Goal: Information Seeking & Learning: Learn about a topic

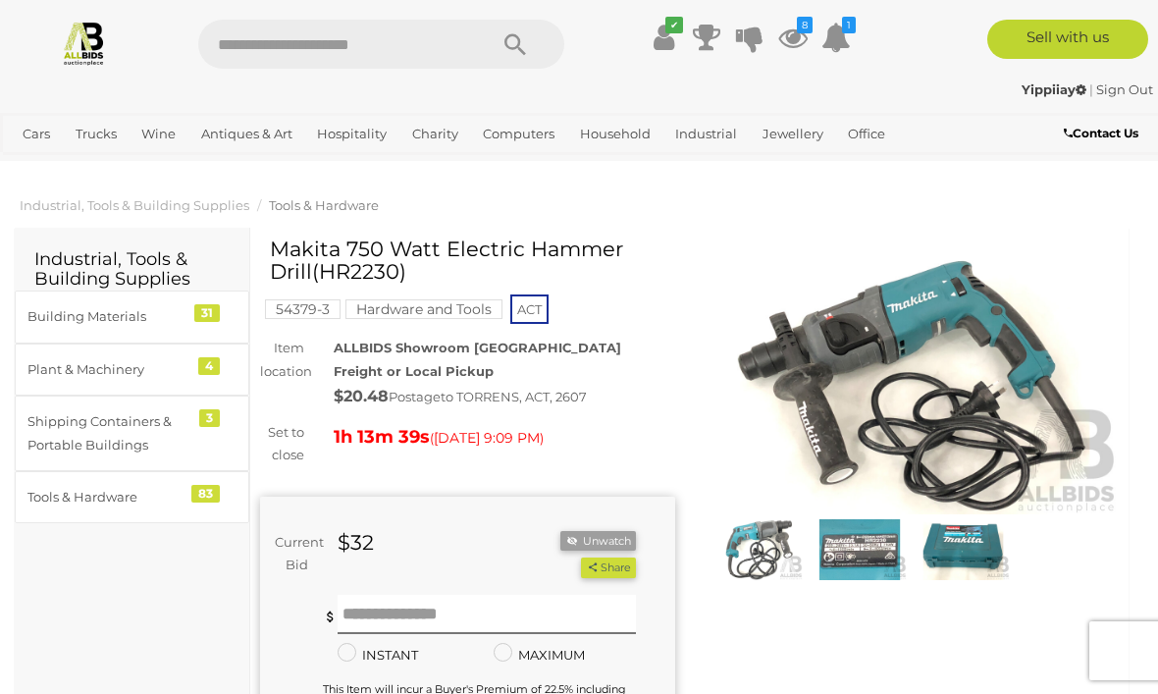
click at [1035, 398] on img at bounding box center [912, 380] width 415 height 267
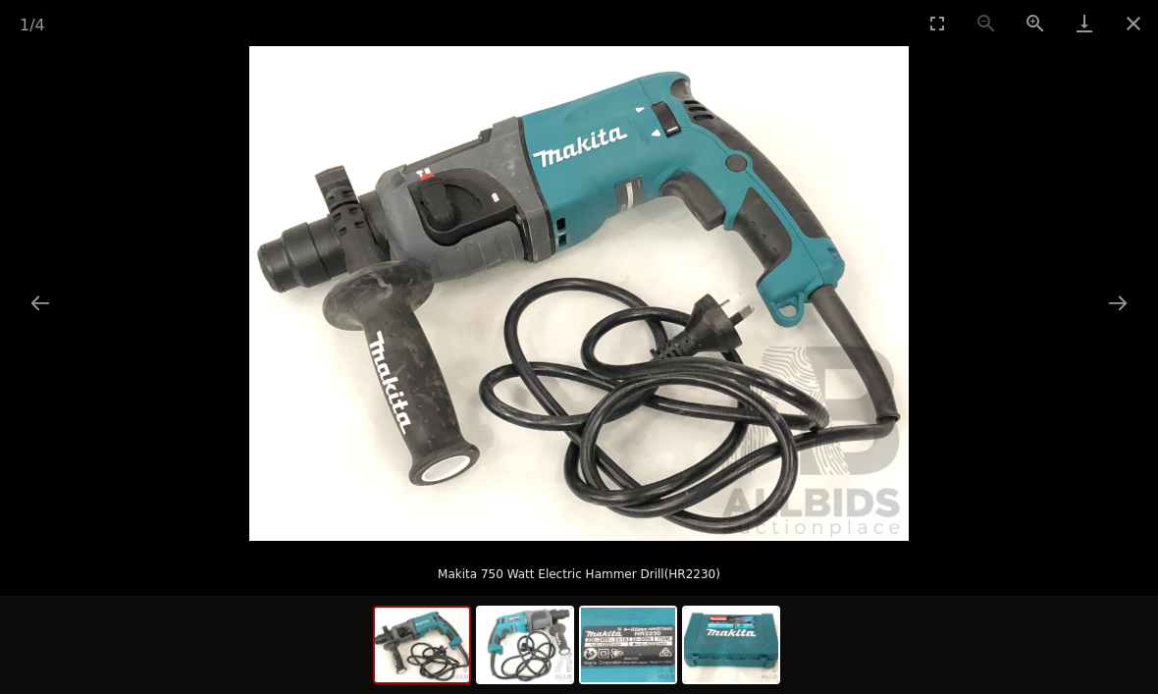
click at [1130, 302] on button "Next slide" at bounding box center [1117, 303] width 41 height 38
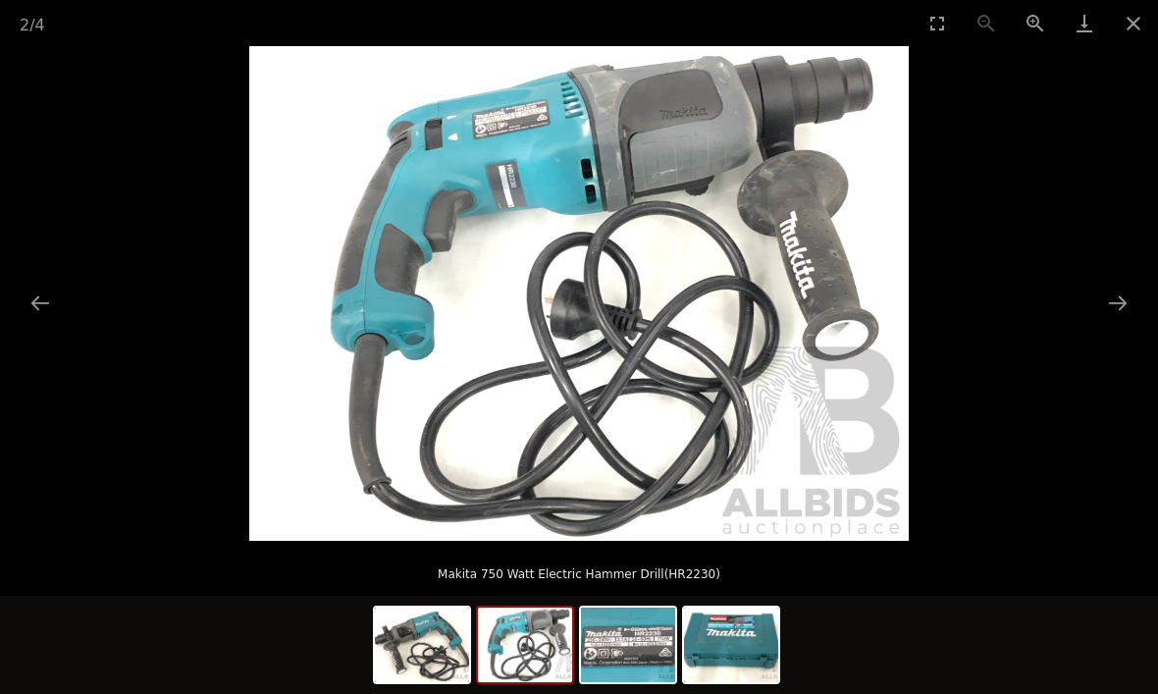
click at [1119, 308] on button "Next slide" at bounding box center [1117, 303] width 41 height 38
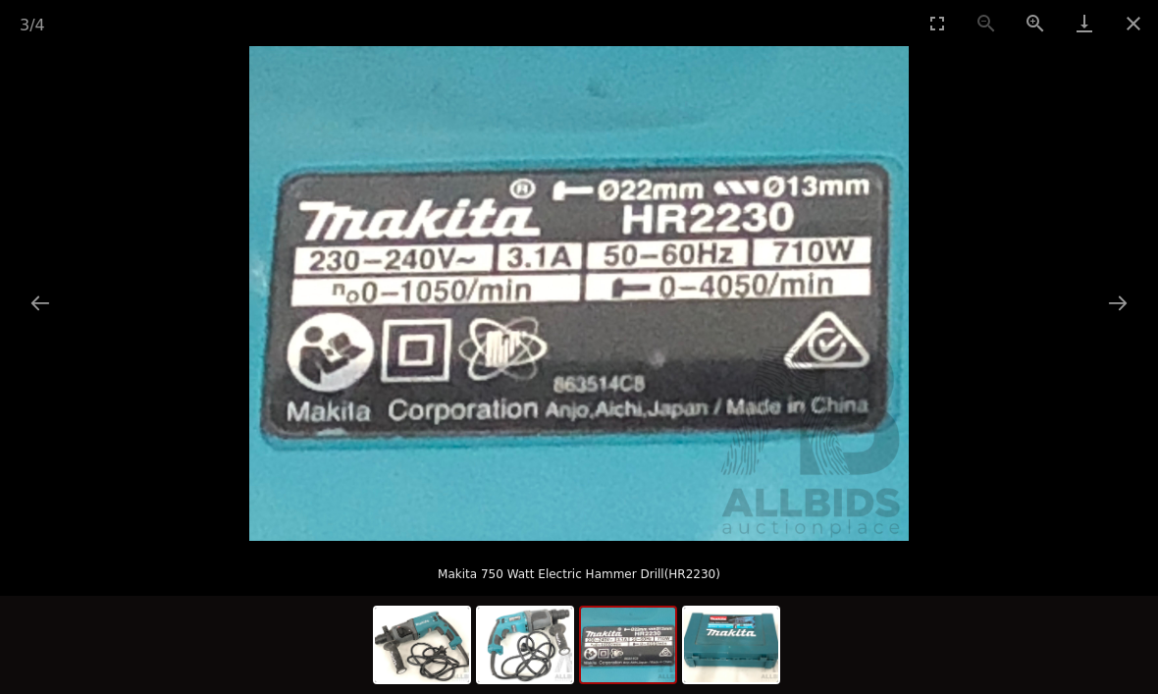
click at [1120, 306] on button "Next slide" at bounding box center [1117, 303] width 41 height 38
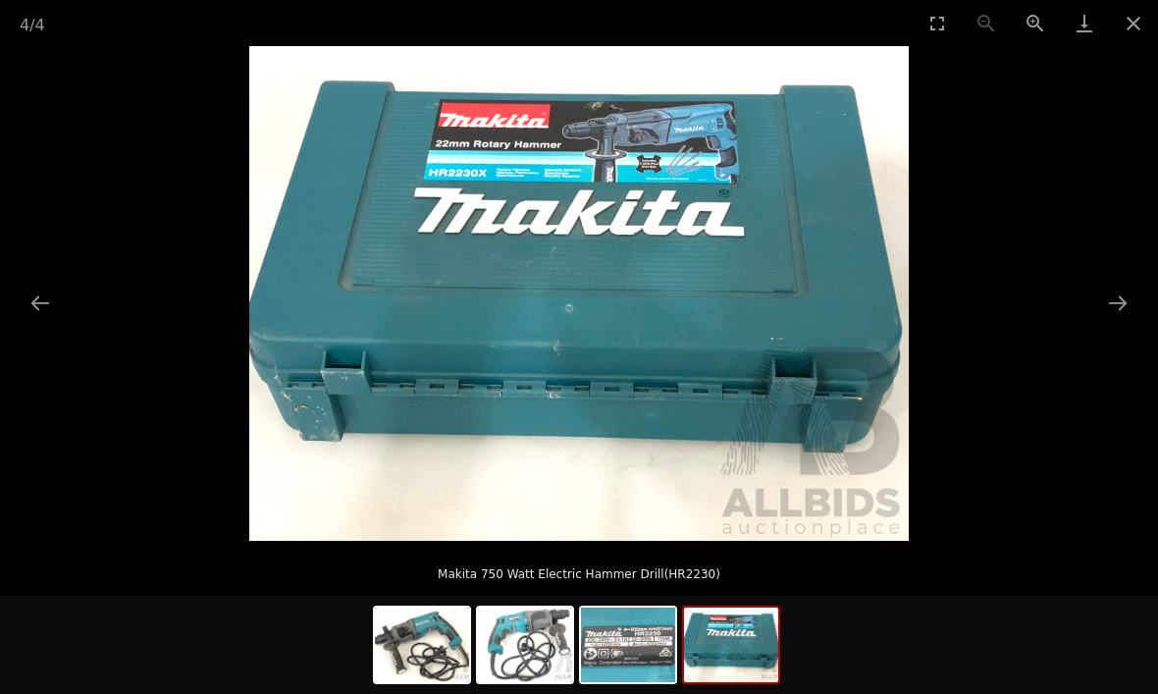
click at [1127, 35] on button "Close gallery" at bounding box center [1133, 23] width 49 height 46
